Goal: Information Seeking & Learning: Find specific fact

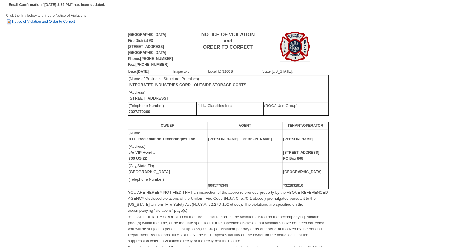
click at [46, 21] on link "Notice of Violation and Order to Correct" at bounding box center [40, 21] width 69 height 4
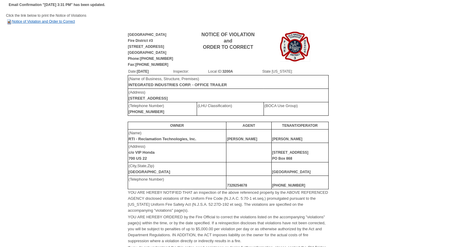
click at [52, 22] on link "Notice of Violation and Order to Correct" at bounding box center [40, 21] width 69 height 4
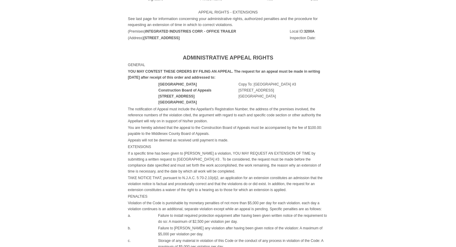
scroll to position [300, 0]
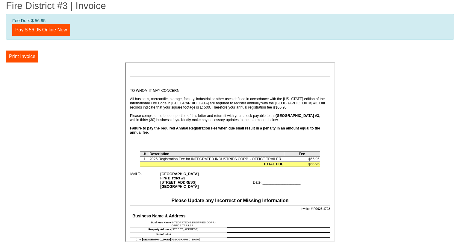
scroll to position [120, 0]
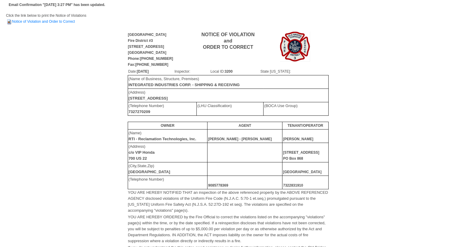
click at [53, 24] on td "Click the link below to print the Notice of Violations Notice of Violation and …" at bounding box center [228, 22] width 444 height 18
click at [54, 22] on link "Notice of Violation and Order to Correct" at bounding box center [40, 21] width 69 height 4
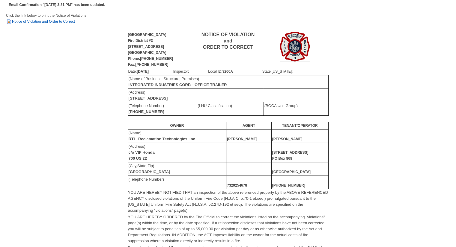
click at [28, 22] on link "Notice of Violation and Order to Correct" at bounding box center [40, 21] width 69 height 4
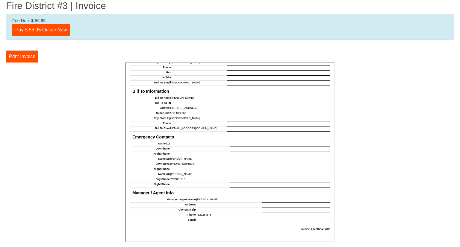
scroll to position [481, 0]
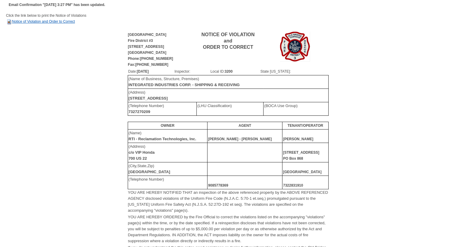
click at [28, 22] on link "Notice of Violation and Order to Correct" at bounding box center [40, 21] width 69 height 4
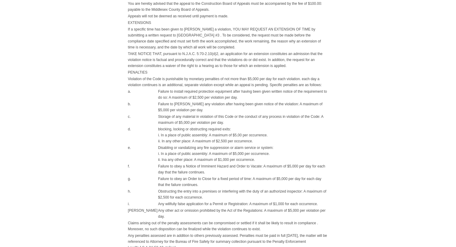
scroll to position [431, 0]
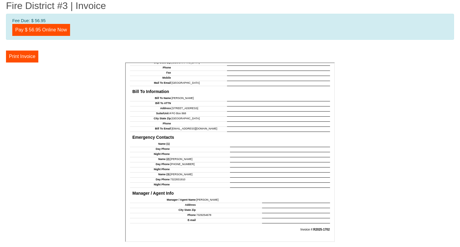
scroll to position [481, 0]
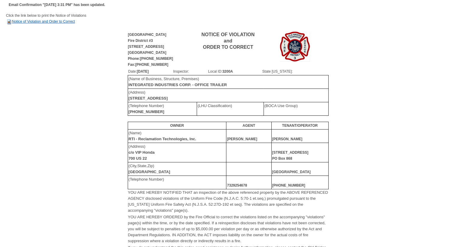
click at [50, 22] on link "Notice of Violation and Order to Correct" at bounding box center [40, 21] width 69 height 4
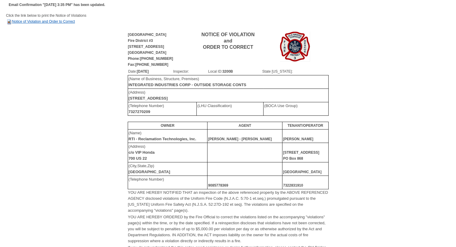
click at [42, 21] on link "Notice of Violation and Order to Correct" at bounding box center [40, 21] width 69 height 4
